Goal: Task Accomplishment & Management: Manage account settings

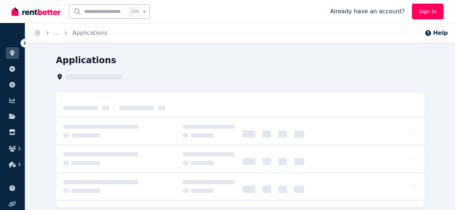
scroll to position [27, 0]
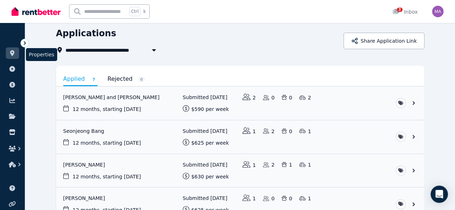
click at [15, 53] on icon at bounding box center [12, 53] width 7 height 6
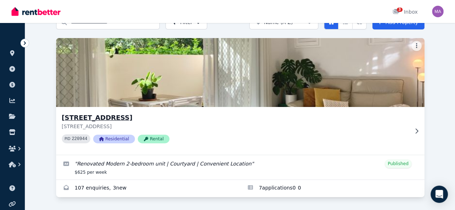
scroll to position [61, 0]
click at [413, 128] on icon at bounding box center [416, 131] width 7 height 6
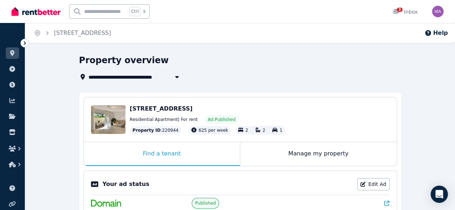
click at [172, 80] on button "button" at bounding box center [177, 77] width 13 height 9
type input "**********"
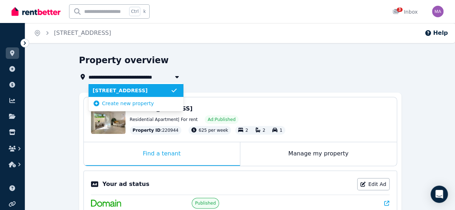
click at [142, 91] on span "[STREET_ADDRESS]" at bounding box center [132, 90] width 78 height 7
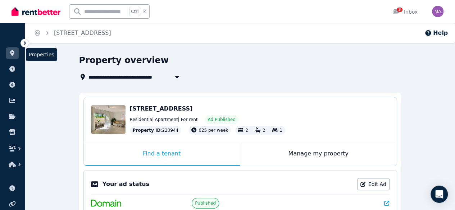
click at [17, 52] on link at bounding box center [12, 53] width 13 height 12
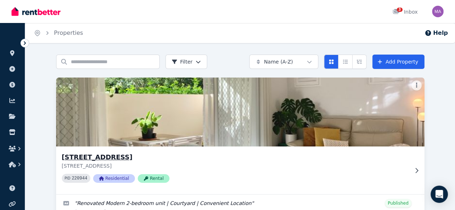
scroll to position [61, 0]
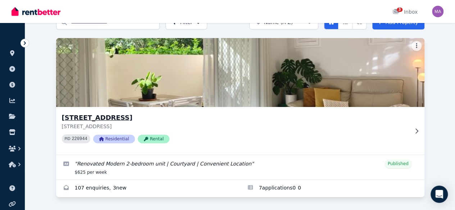
click at [116, 58] on img at bounding box center [240, 72] width 387 height 73
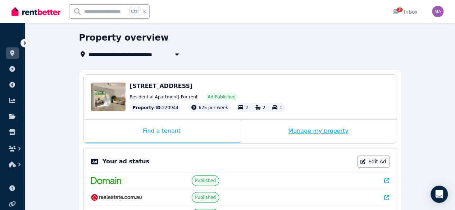
scroll to position [38, 0]
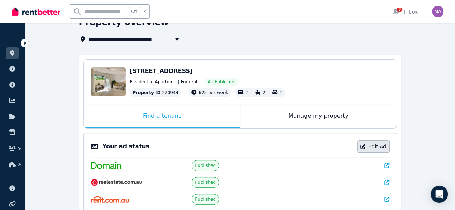
click at [371, 149] on link "Edit Ad" at bounding box center [373, 147] width 32 height 12
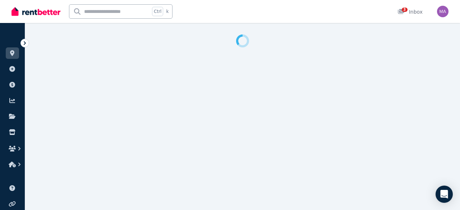
select select "**********"
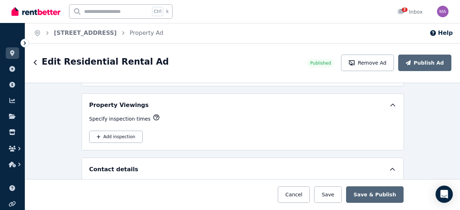
scroll to position [1131, 0]
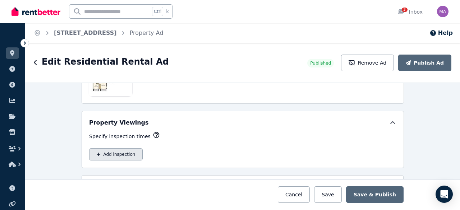
click at [124, 149] on button "Add inspection" at bounding box center [116, 155] width 54 height 12
select select "**"
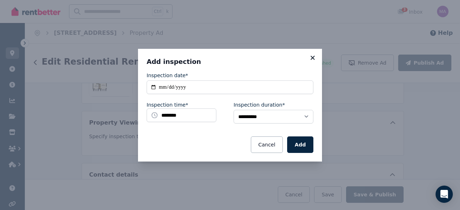
click at [313, 60] on icon at bounding box center [312, 58] width 7 height 6
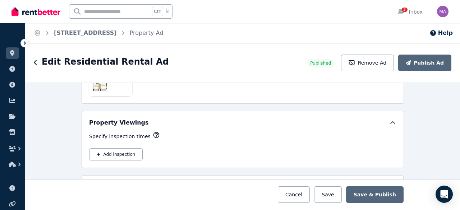
click at [410, 137] on div "**********" at bounding box center [242, 147] width 435 height 128
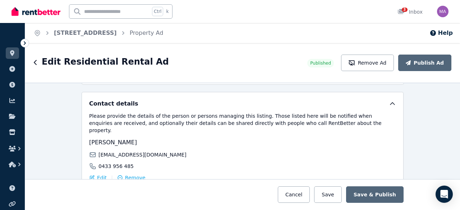
scroll to position [1263, 0]
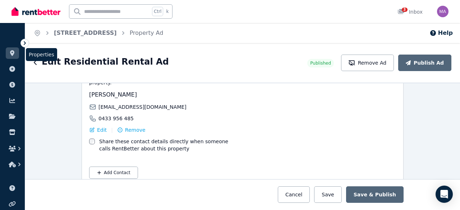
click at [14, 56] on icon at bounding box center [12, 53] width 7 height 6
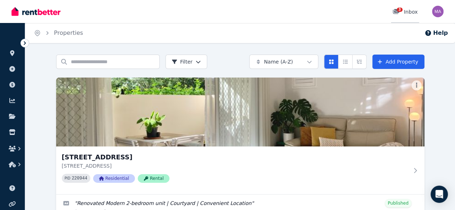
click at [396, 13] on icon at bounding box center [396, 11] width 6 height 5
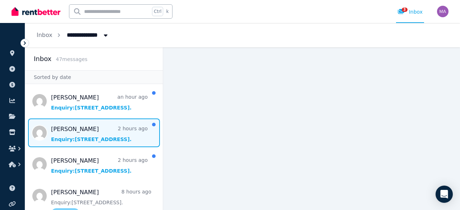
click at [74, 134] on span "Message list" at bounding box center [94, 133] width 138 height 29
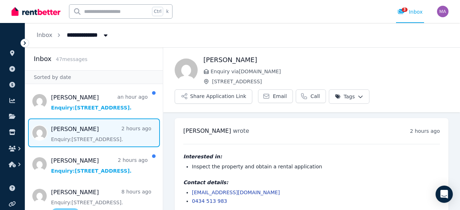
scroll to position [9, 0]
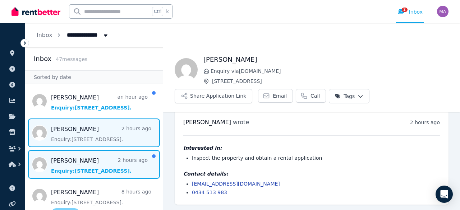
click at [84, 168] on span "Message list" at bounding box center [94, 164] width 138 height 29
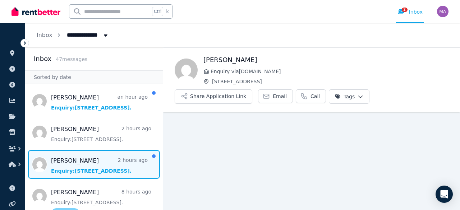
scroll to position [9, 0]
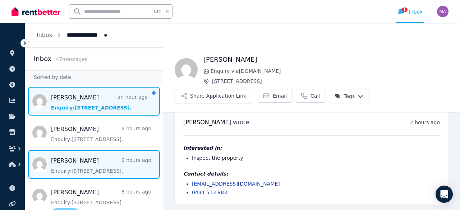
click at [84, 109] on span "Message list" at bounding box center [94, 101] width 138 height 29
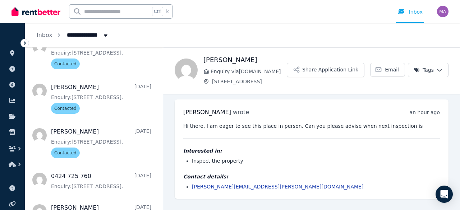
scroll to position [373, 0]
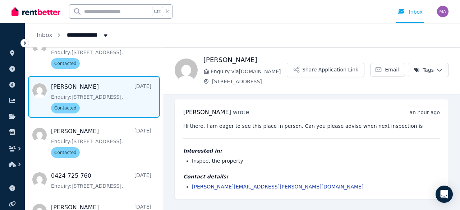
click at [95, 108] on span "Message list" at bounding box center [94, 97] width 138 height 42
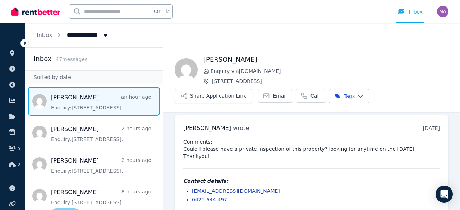
click at [87, 92] on span "Message list" at bounding box center [94, 101] width 138 height 29
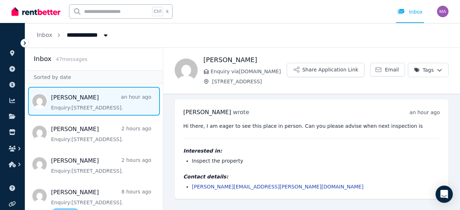
scroll to position [13, 0]
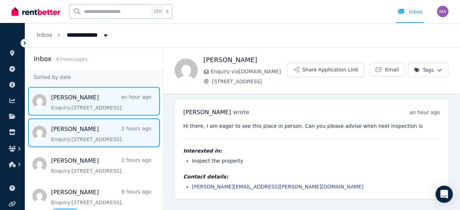
click at [81, 130] on span "Message list" at bounding box center [94, 133] width 138 height 29
